Goal: Information Seeking & Learning: Learn about a topic

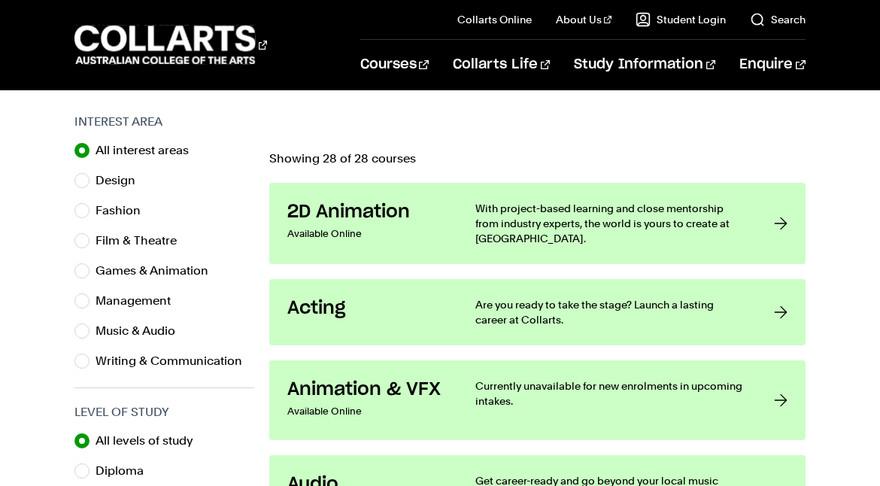
scroll to position [474, 0]
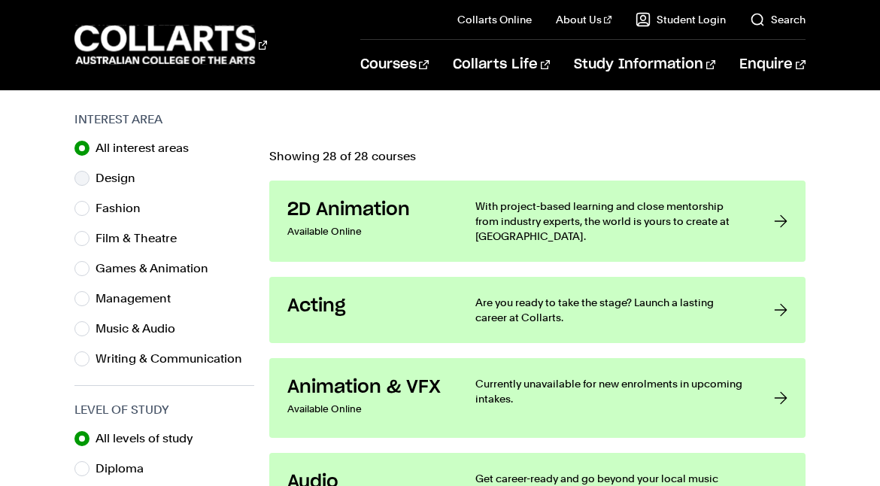
click at [103, 174] on label "Design" at bounding box center [122, 178] width 52 height 21
click at [90, 174] on input "Design" at bounding box center [81, 178] width 15 height 15
radio input "true"
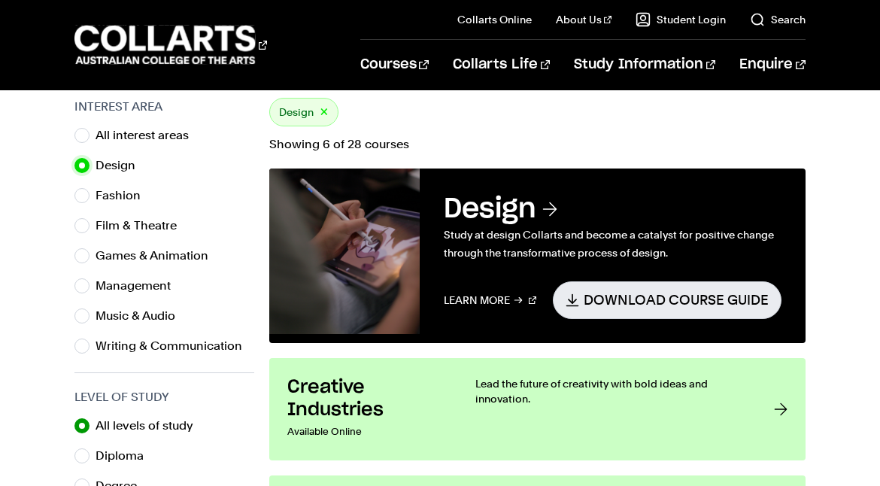
scroll to position [452, 0]
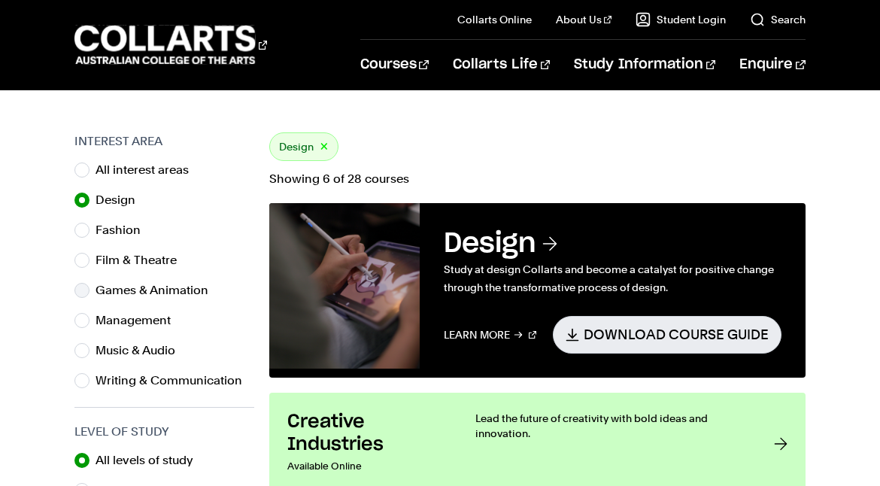
click at [121, 281] on label "Games & Animation" at bounding box center [158, 290] width 125 height 21
click at [90, 283] on input "Games & Animation" at bounding box center [81, 290] width 15 height 15
radio input "true"
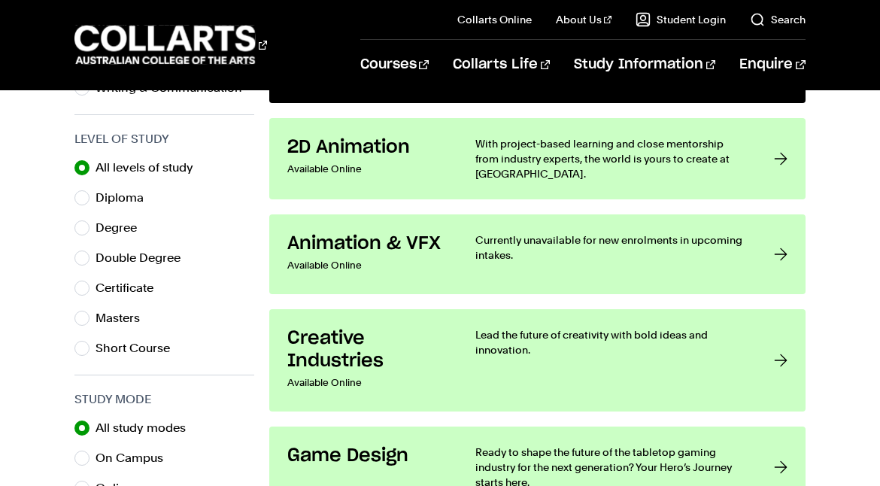
scroll to position [749, 0]
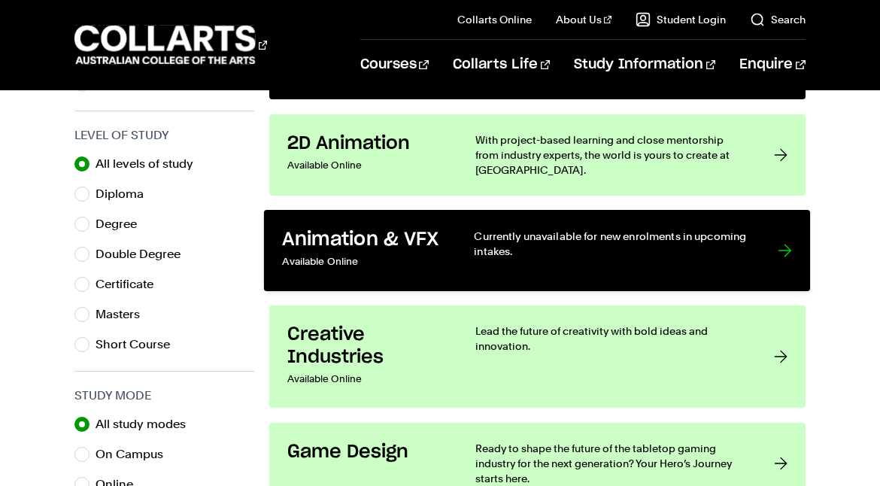
click at [407, 261] on p "Available Online" at bounding box center [363, 262] width 161 height 22
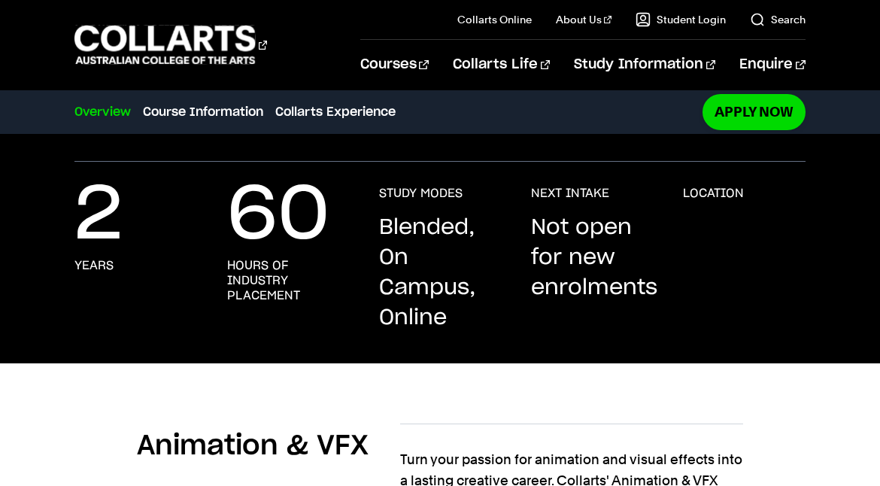
scroll to position [270, 0]
